Goal: Information Seeking & Learning: Learn about a topic

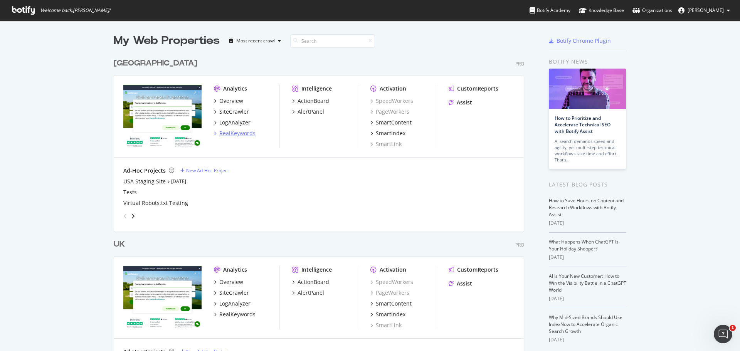
click at [238, 136] on div "RealKeywords" at bounding box center [237, 133] width 36 height 8
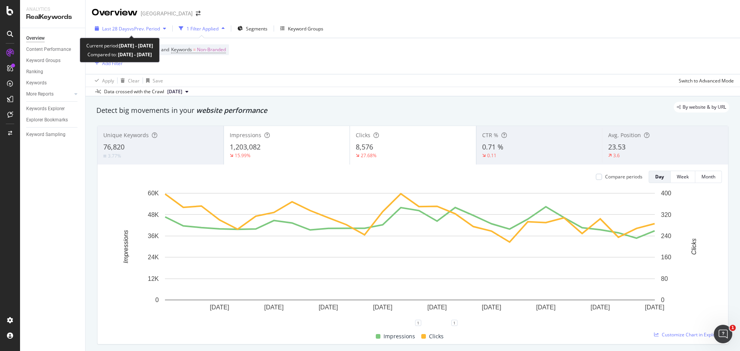
click at [155, 29] on span "vs Prev. Period" at bounding box center [144, 28] width 30 height 7
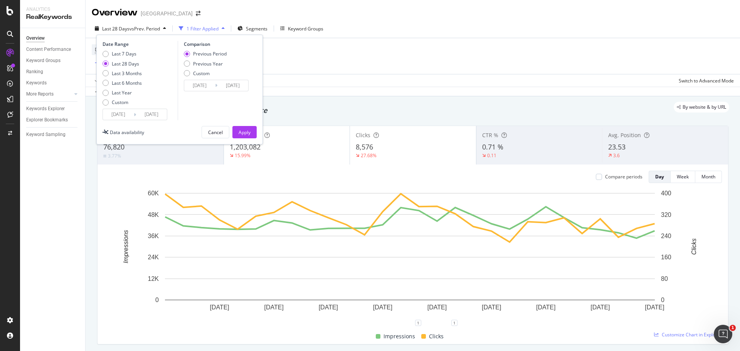
click at [124, 115] on input "[DATE]" at bounding box center [118, 114] width 31 height 11
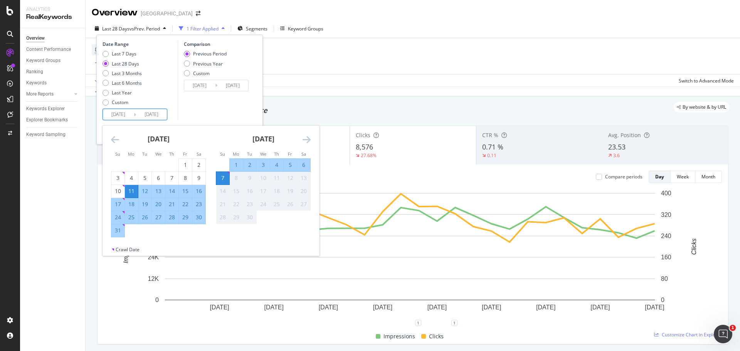
click at [113, 141] on icon "Move backward to switch to the previous month." at bounding box center [115, 139] width 8 height 9
click at [114, 141] on icon "Move backward to switch to the previous month." at bounding box center [115, 139] width 8 height 9
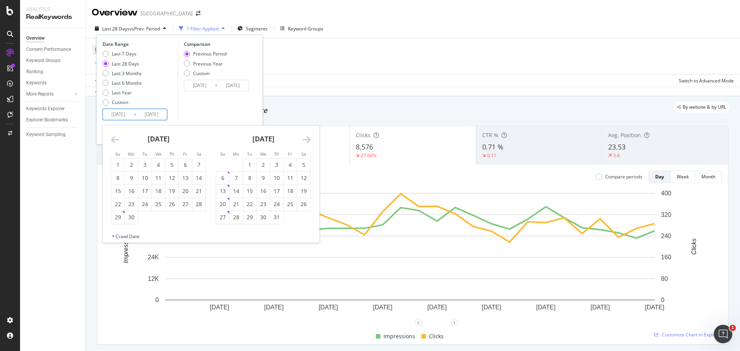
click at [114, 141] on icon "Move backward to switch to the previous month." at bounding box center [115, 139] width 8 height 9
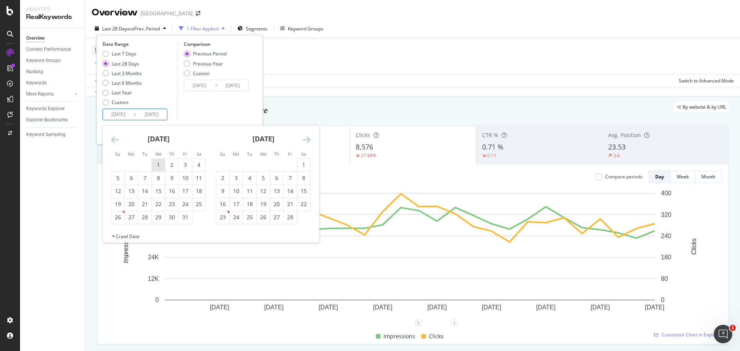
click at [161, 165] on div "1" at bounding box center [158, 165] width 13 height 8
type input "[DATE]"
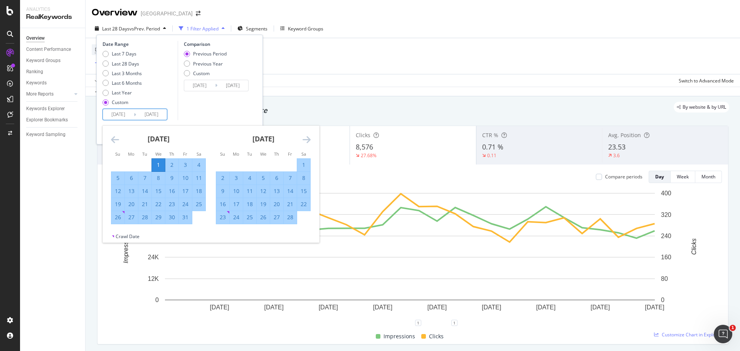
click at [234, 113] on div "Comparison Previous Period Previous Year Custom [DATE] Navigate forward to inte…" at bounding box center [214, 80] width 73 height 79
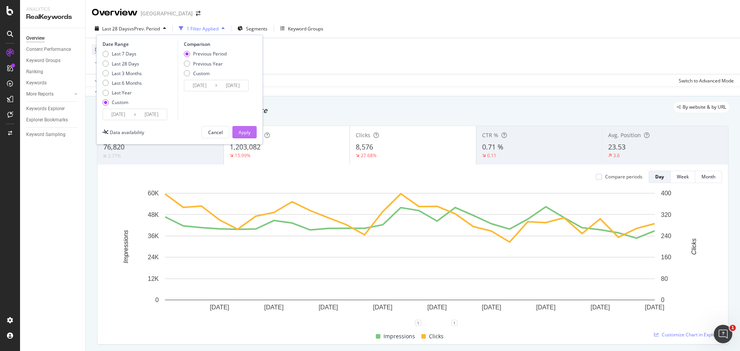
click at [241, 132] on div "Apply" at bounding box center [245, 132] width 12 height 7
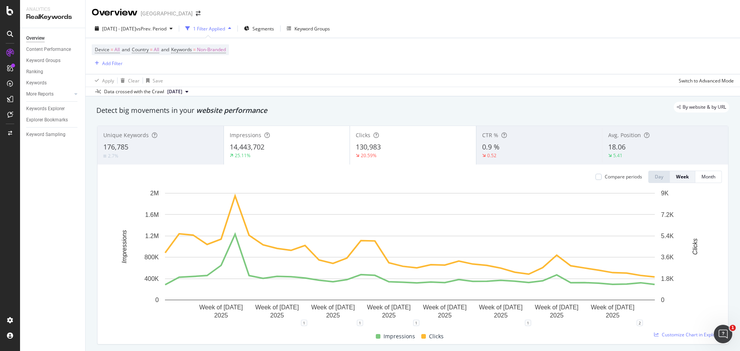
click at [374, 142] on div "Clicks 130,983 20.59%" at bounding box center [413, 145] width 126 height 35
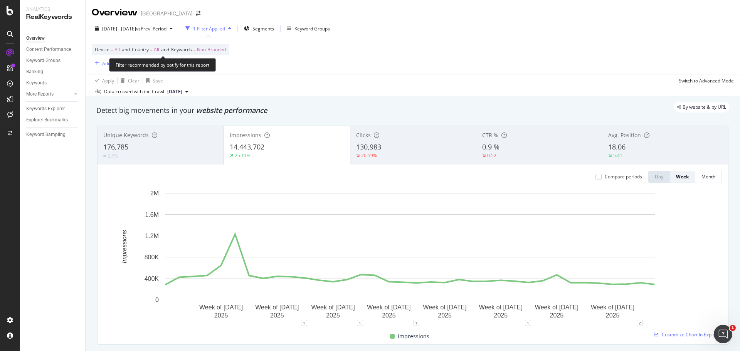
click at [220, 53] on span "Non-Branded" at bounding box center [211, 49] width 29 height 11
click at [210, 69] on span "Non-Branded" at bounding box center [198, 67] width 32 height 7
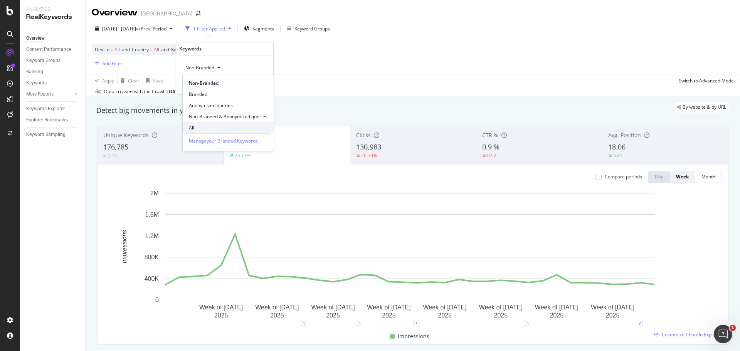
click at [208, 127] on span "All" at bounding box center [228, 127] width 79 height 7
click at [257, 85] on div "Apply" at bounding box center [261, 84] width 12 height 7
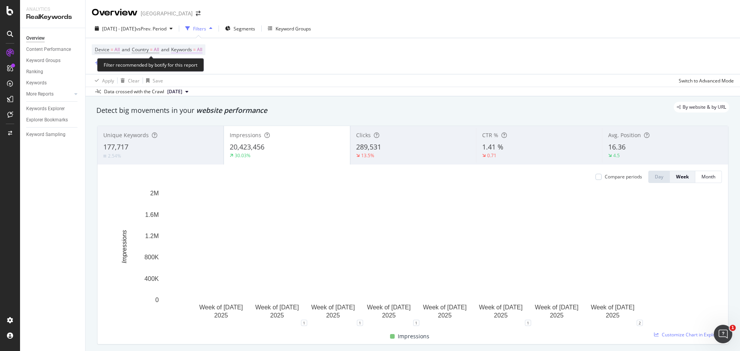
click at [202, 50] on span "All" at bounding box center [199, 49] width 5 height 11
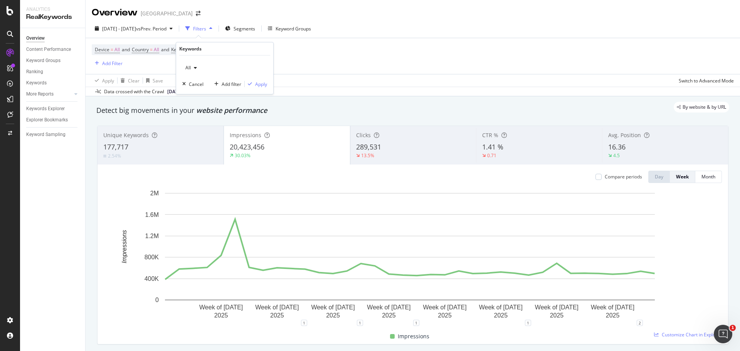
click at [197, 71] on div "All" at bounding box center [191, 68] width 18 height 12
click at [206, 95] on span "Branded" at bounding box center [228, 94] width 79 height 7
click at [266, 84] on div "Apply" at bounding box center [261, 84] width 12 height 7
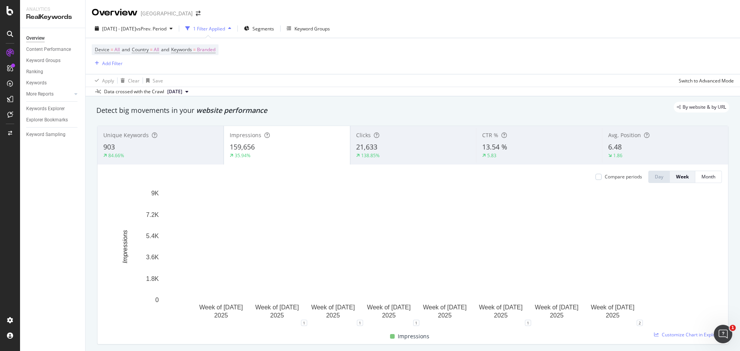
click at [391, 143] on div "21,633" at bounding box center [413, 147] width 114 height 10
